Goal: Find specific page/section: Find specific page/section

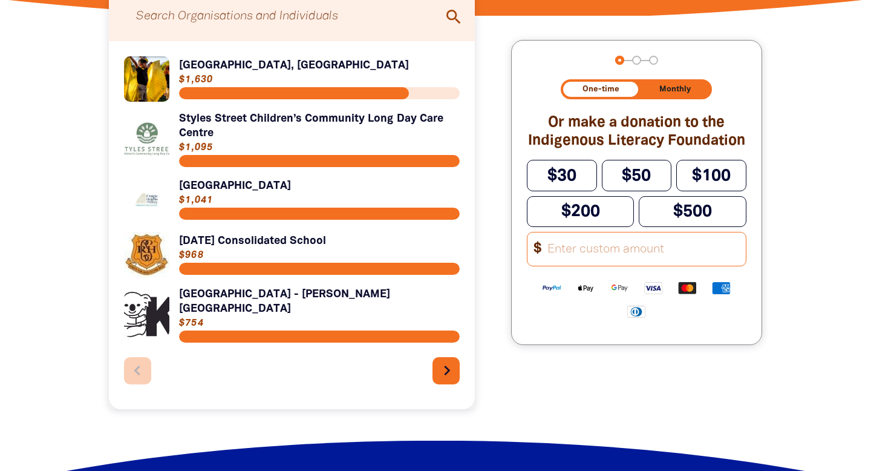
click at [451, 361] on icon "chevron_right" at bounding box center [446, 370] width 19 height 19
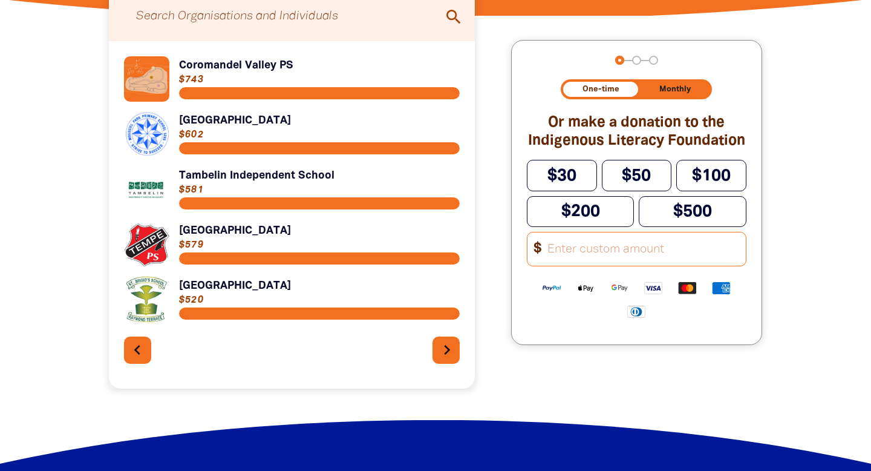
click at [451, 361] on button "chevron_right" at bounding box center [446, 349] width 27 height 27
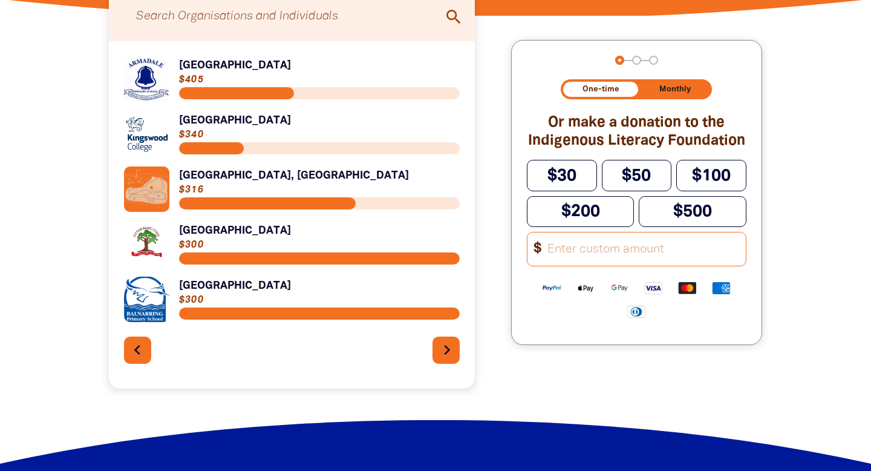
click at [451, 361] on button "chevron_right" at bounding box center [446, 349] width 27 height 27
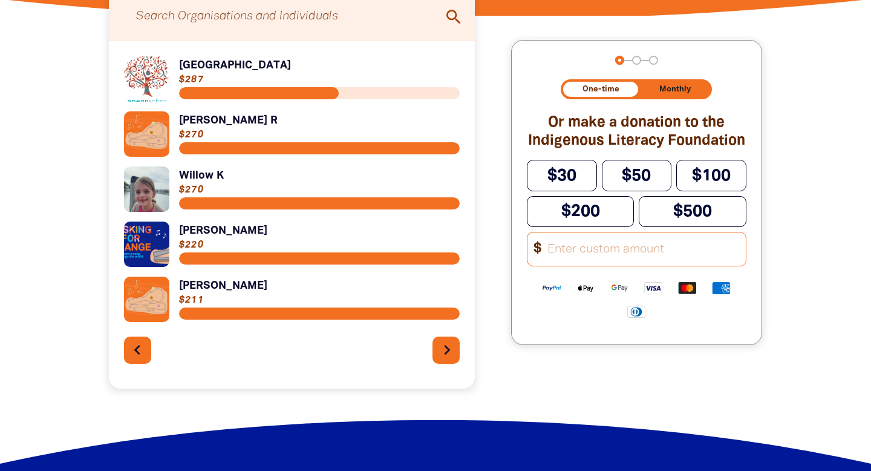
click at [451, 361] on button "chevron_right" at bounding box center [446, 349] width 27 height 27
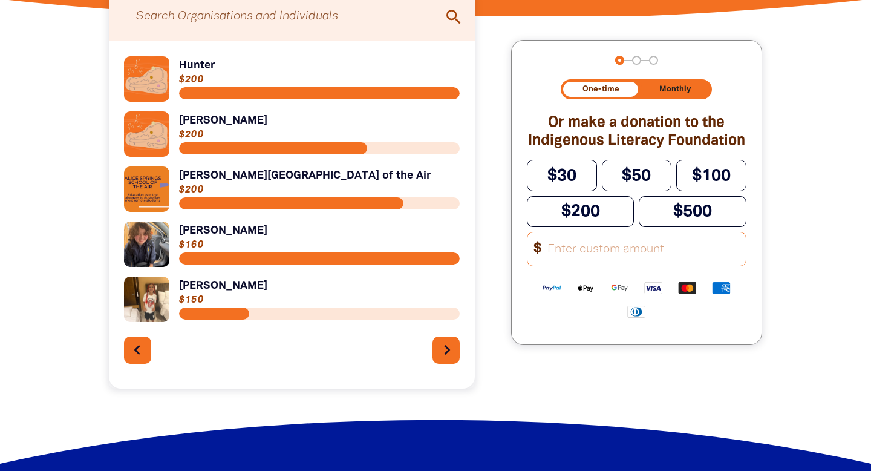
click at [451, 361] on button "chevron_right" at bounding box center [446, 349] width 27 height 27
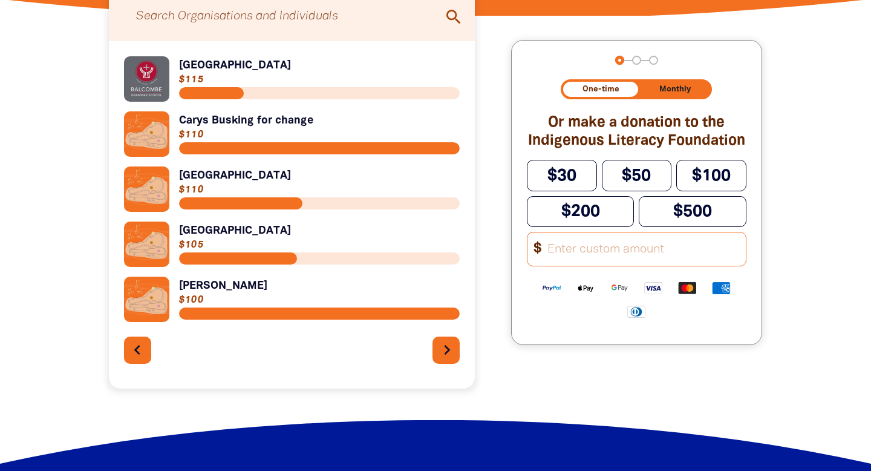
click at [451, 361] on button "chevron_right" at bounding box center [446, 349] width 27 height 27
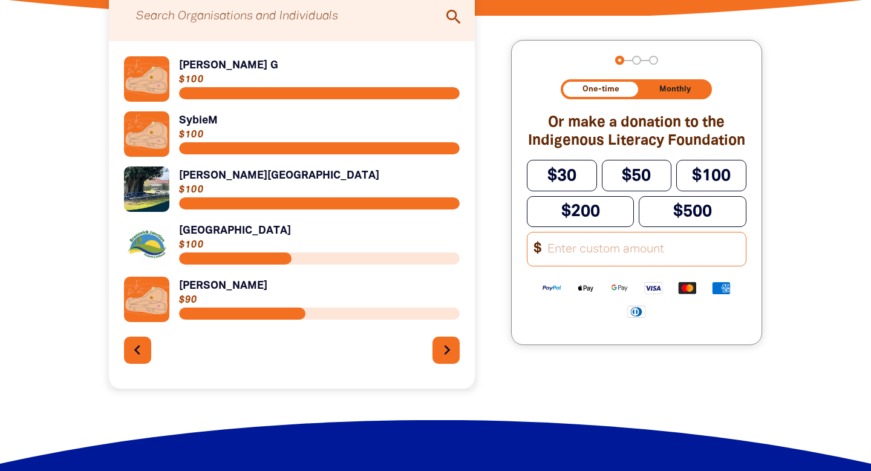
click at [451, 361] on button "chevron_right" at bounding box center [446, 349] width 27 height 27
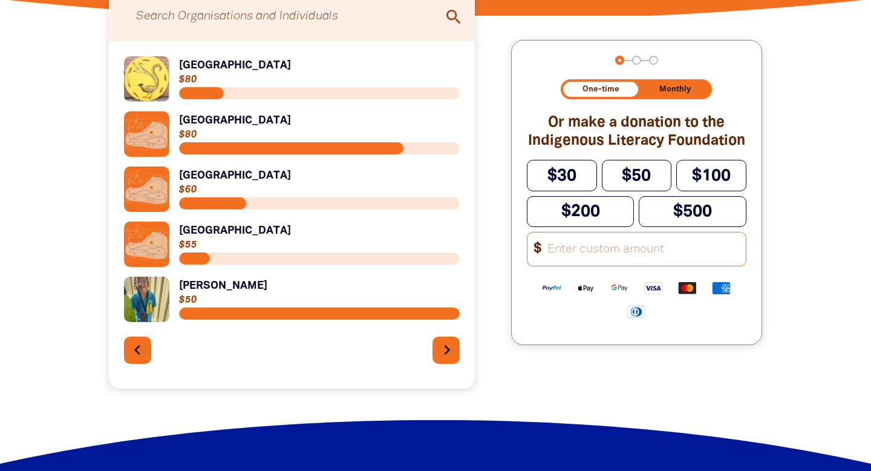
click at [451, 361] on button "chevron_right" at bounding box center [446, 349] width 27 height 27
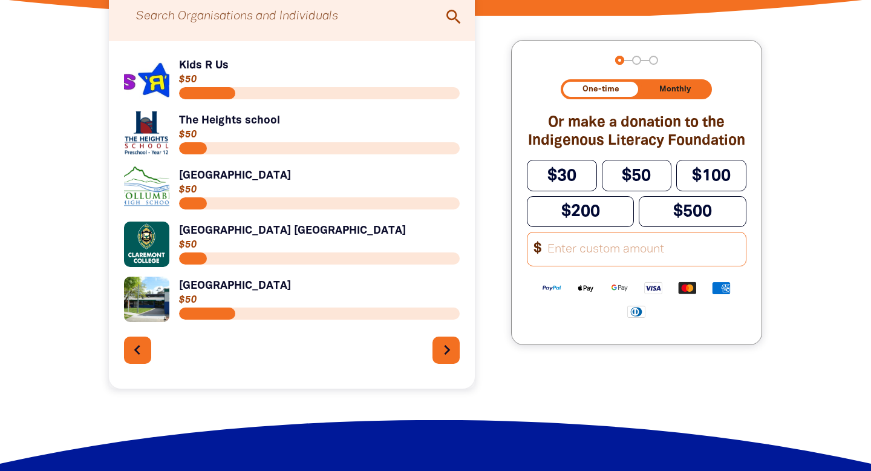
click at [451, 361] on button "chevron_right" at bounding box center [446, 349] width 27 height 27
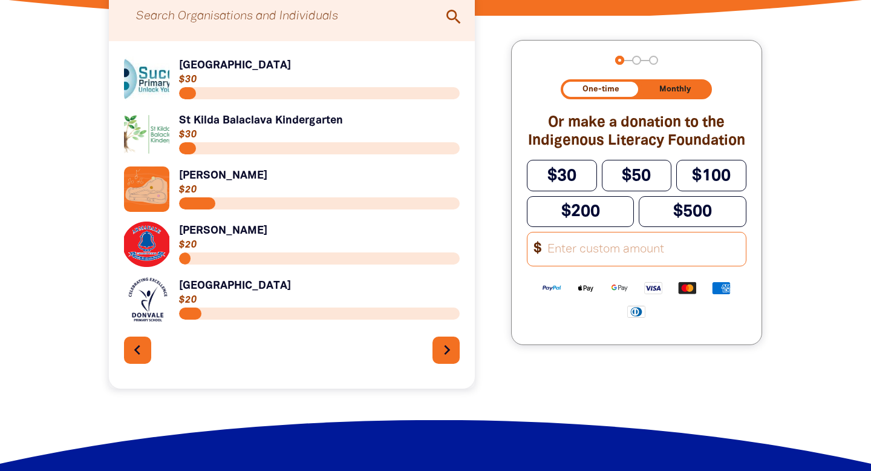
click at [451, 361] on button "chevron_right" at bounding box center [446, 349] width 27 height 27
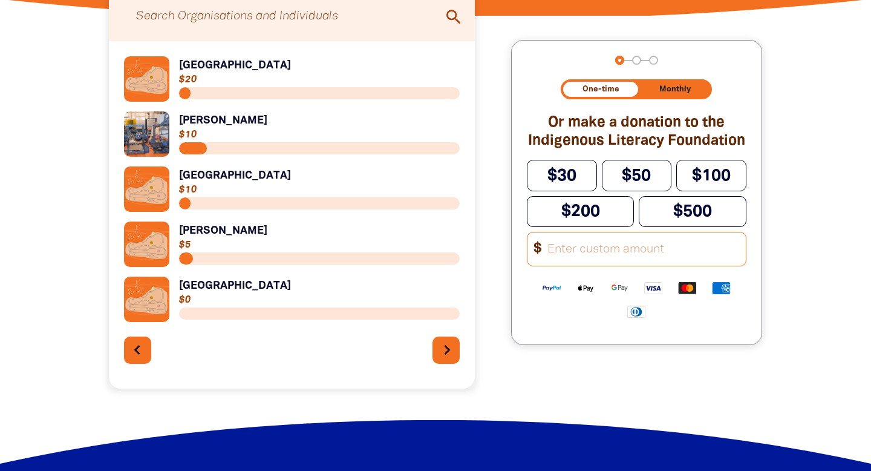
click at [451, 361] on button "chevron_right" at bounding box center [446, 349] width 27 height 27
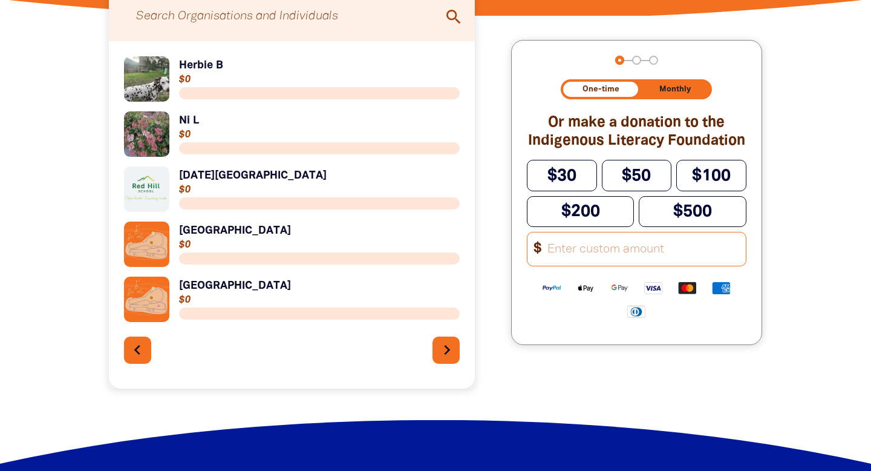
click at [451, 361] on button "chevron_right" at bounding box center [446, 349] width 27 height 27
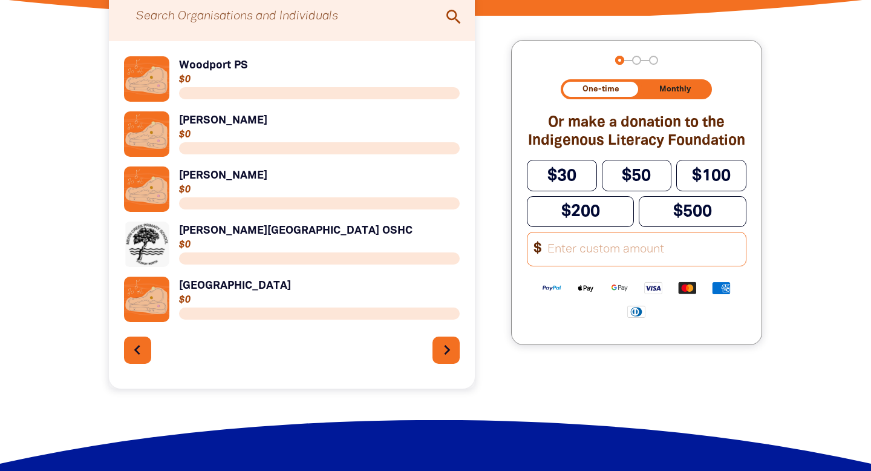
click at [451, 361] on button "chevron_right" at bounding box center [446, 349] width 27 height 27
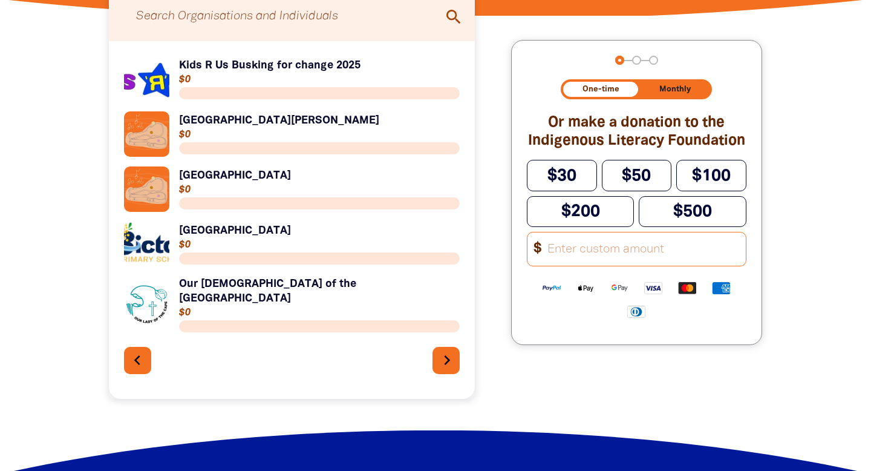
click at [451, 361] on button "chevron_right" at bounding box center [446, 360] width 27 height 27
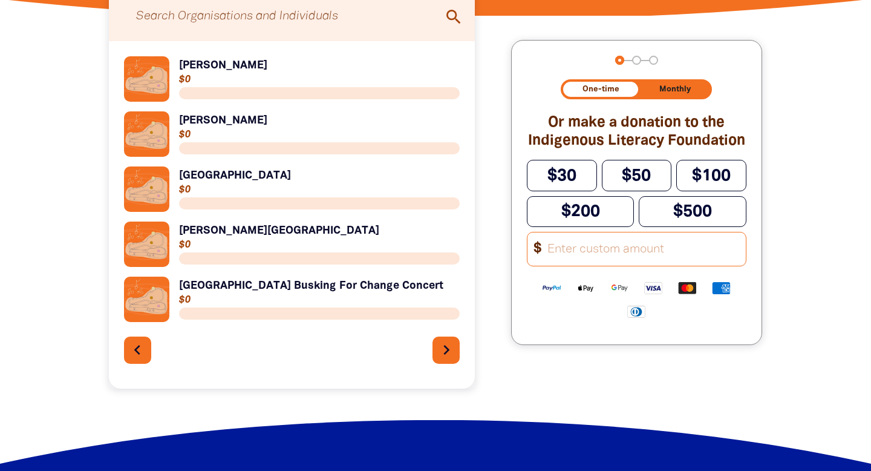
click at [284, 21] on input "Search for individuals and teams:" at bounding box center [292, 17] width 342 height 38
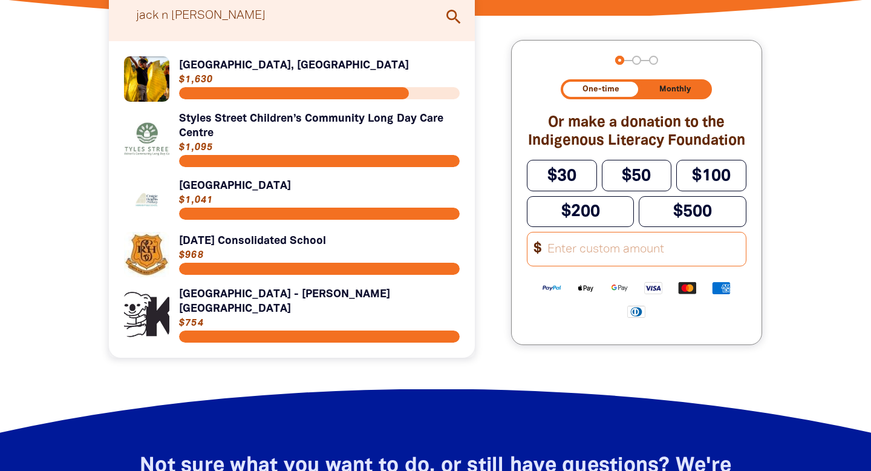
type input "jack n [PERSON_NAME]"
